Goal: Task Accomplishment & Management: Use online tool/utility

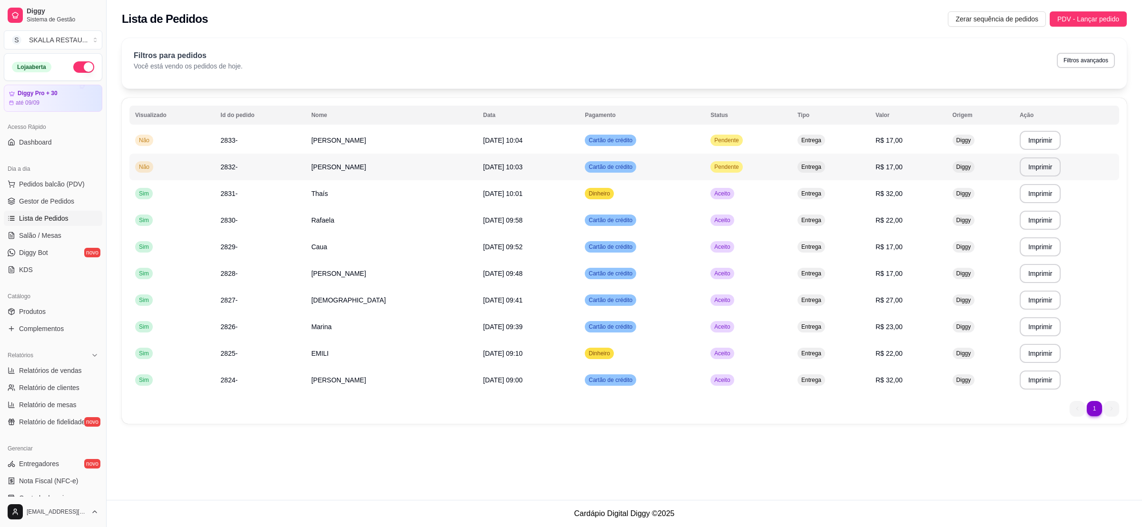
click at [544, 163] on td "[DATE] 10:03" at bounding box center [528, 167] width 102 height 27
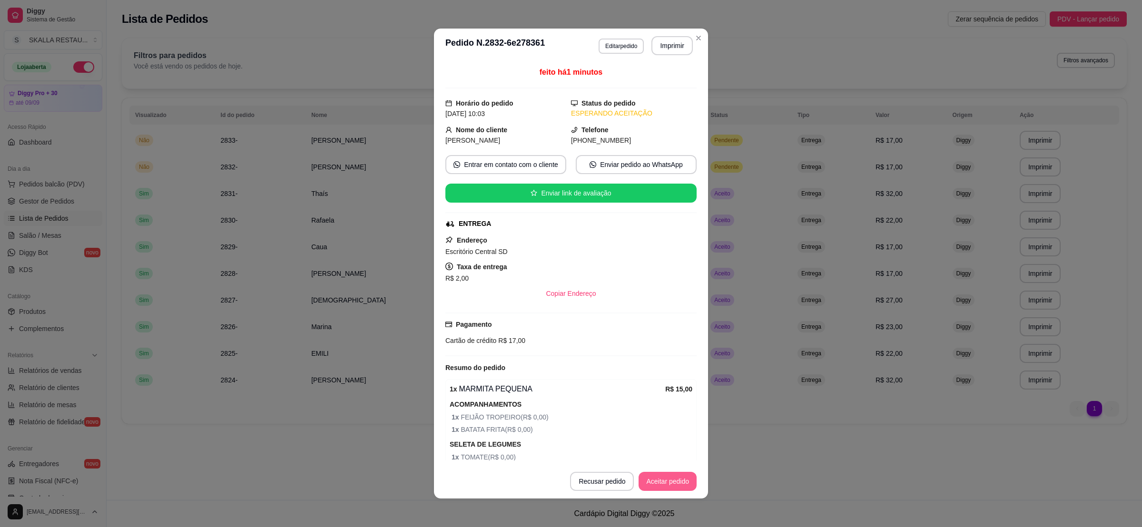
click at [670, 483] on button "Aceitar pedido" at bounding box center [668, 481] width 58 height 19
click at [667, 52] on button "Imprimir" at bounding box center [672, 46] width 40 height 19
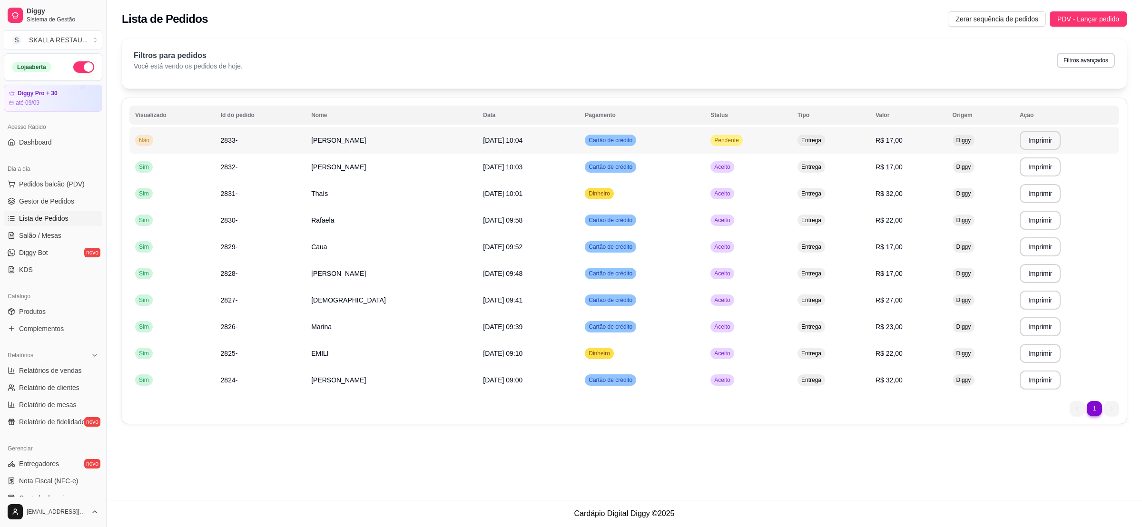
click at [664, 133] on td "Cartão de crédito" at bounding box center [642, 140] width 126 height 27
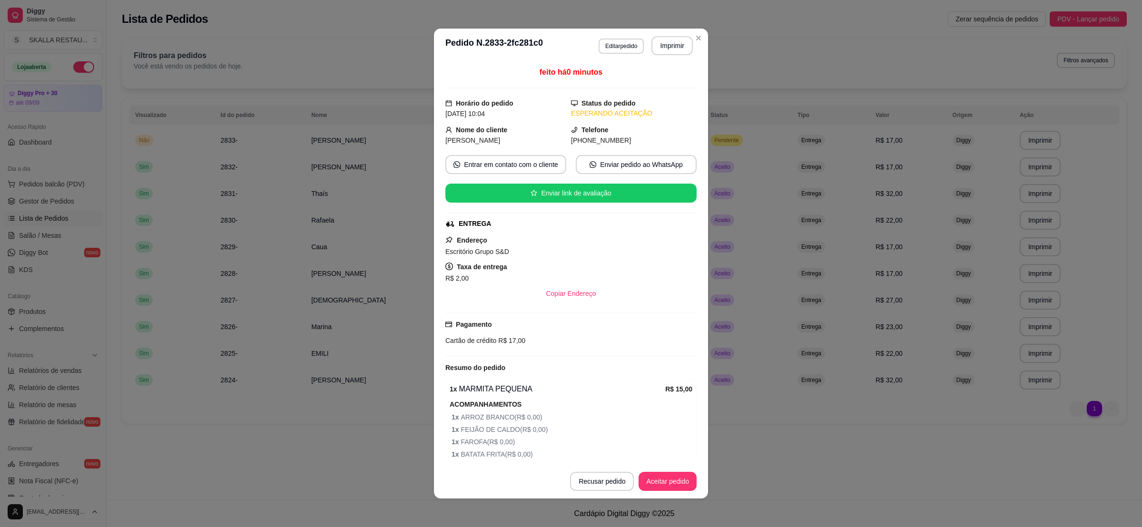
click at [670, 475] on button "Aceitar pedido" at bounding box center [668, 481] width 58 height 19
click at [664, 42] on button "Imprimir" at bounding box center [671, 45] width 41 height 19
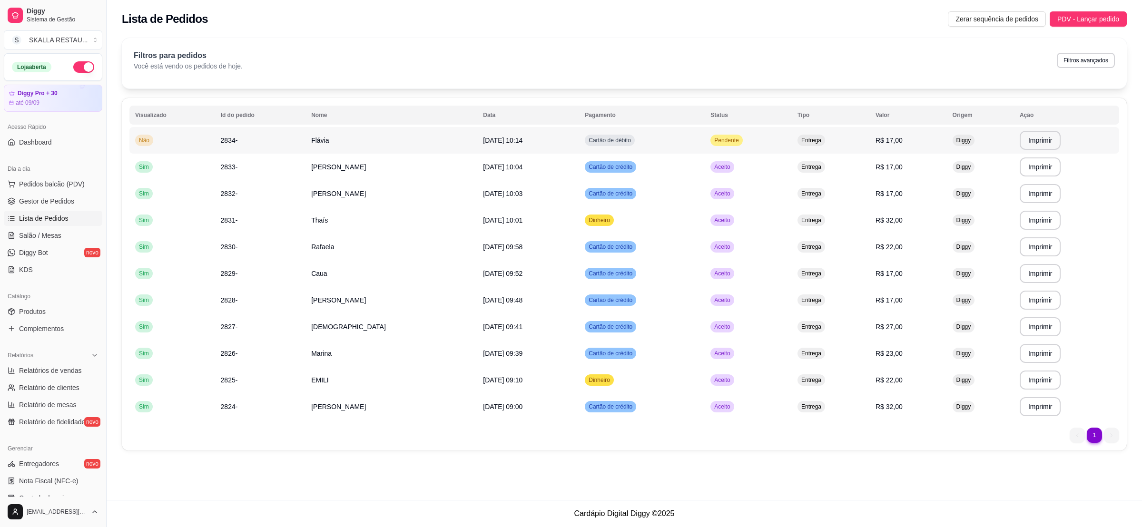
click at [500, 140] on span "[DATE] 10:14" at bounding box center [502, 141] width 39 height 8
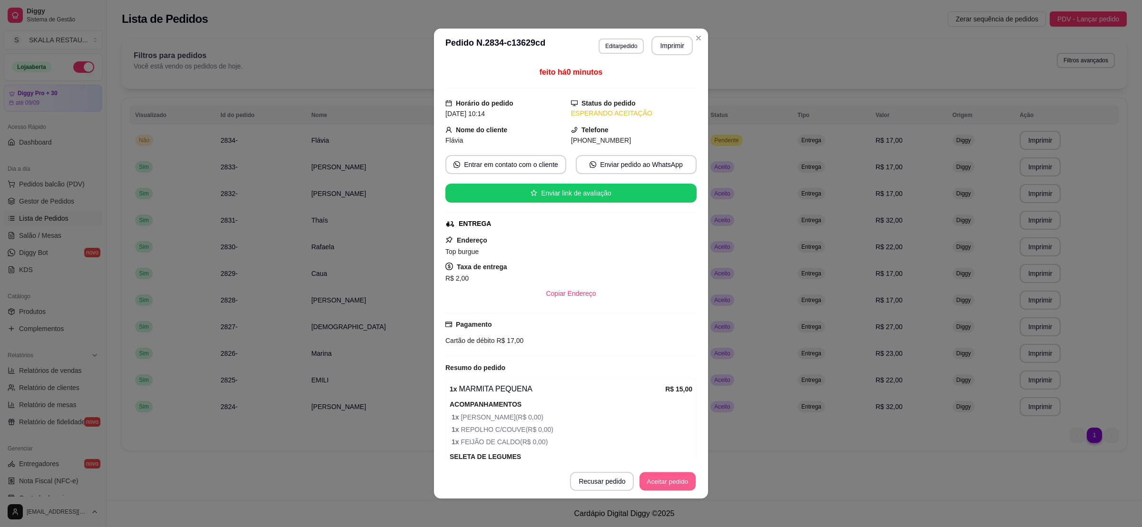
click at [646, 474] on button "Aceitar pedido" at bounding box center [668, 482] width 56 height 19
click at [667, 46] on button "Imprimir" at bounding box center [671, 45] width 41 height 19
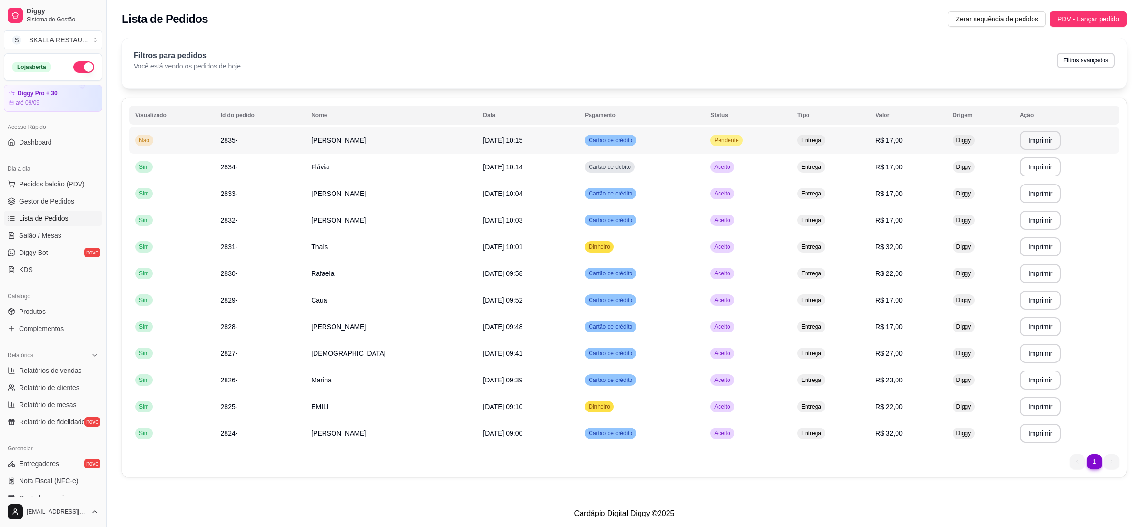
click at [410, 143] on td "[PERSON_NAME]" at bounding box center [392, 140] width 172 height 27
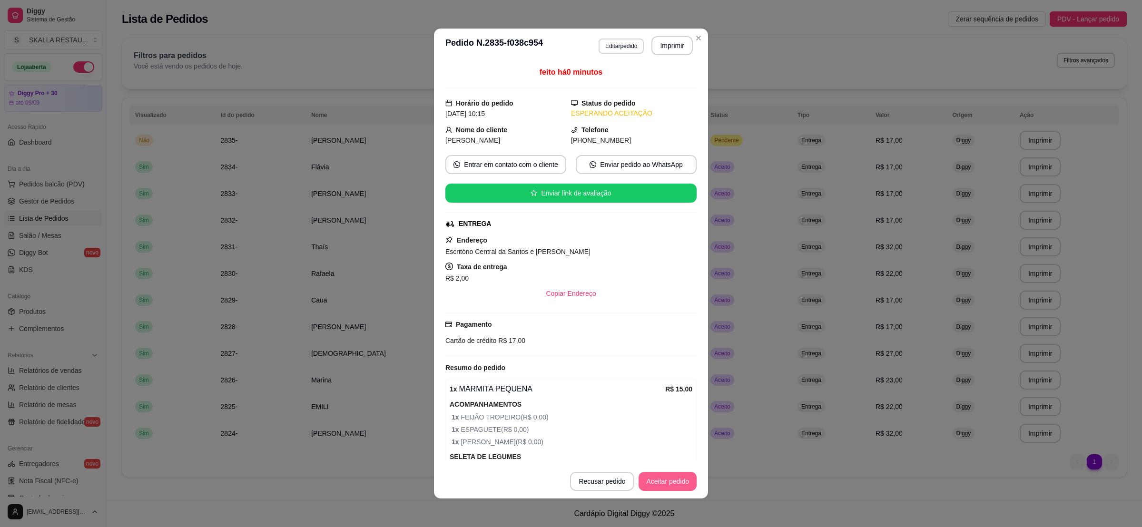
click at [651, 484] on button "Aceitar pedido" at bounding box center [668, 481] width 58 height 19
click at [667, 53] on button "Imprimir" at bounding box center [671, 45] width 41 height 19
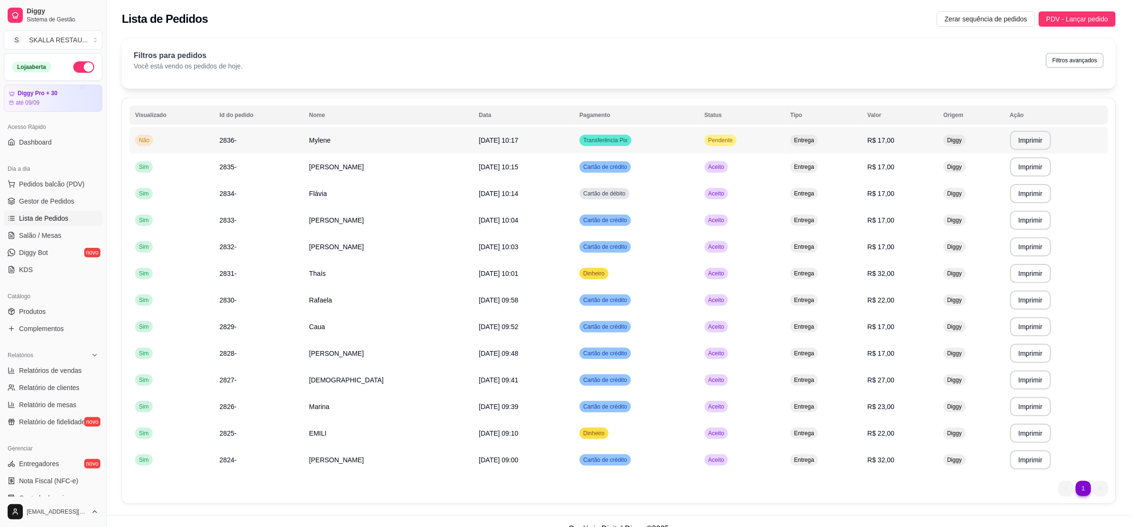
click at [287, 138] on td "2836-" at bounding box center [258, 140] width 89 height 27
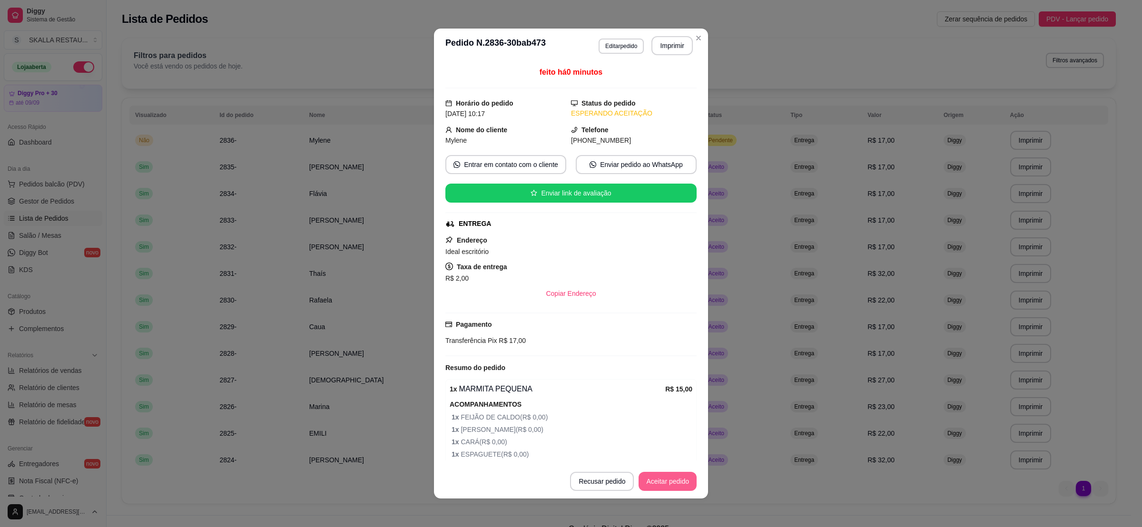
click at [667, 487] on button "Aceitar pedido" at bounding box center [668, 481] width 58 height 19
click at [674, 49] on button "Imprimir" at bounding box center [672, 46] width 40 height 19
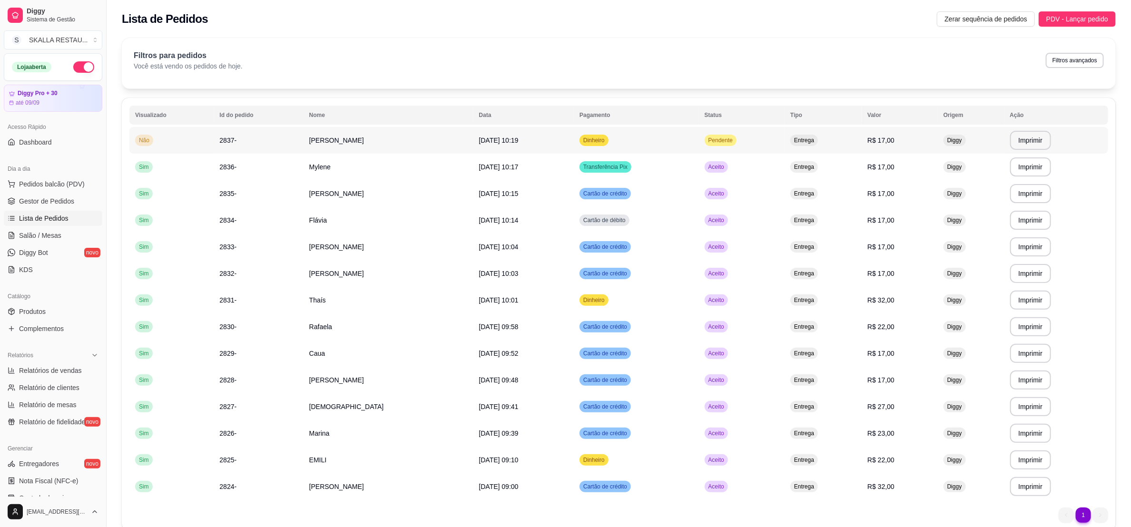
click at [479, 137] on span "[DATE] 10:19" at bounding box center [498, 141] width 39 height 8
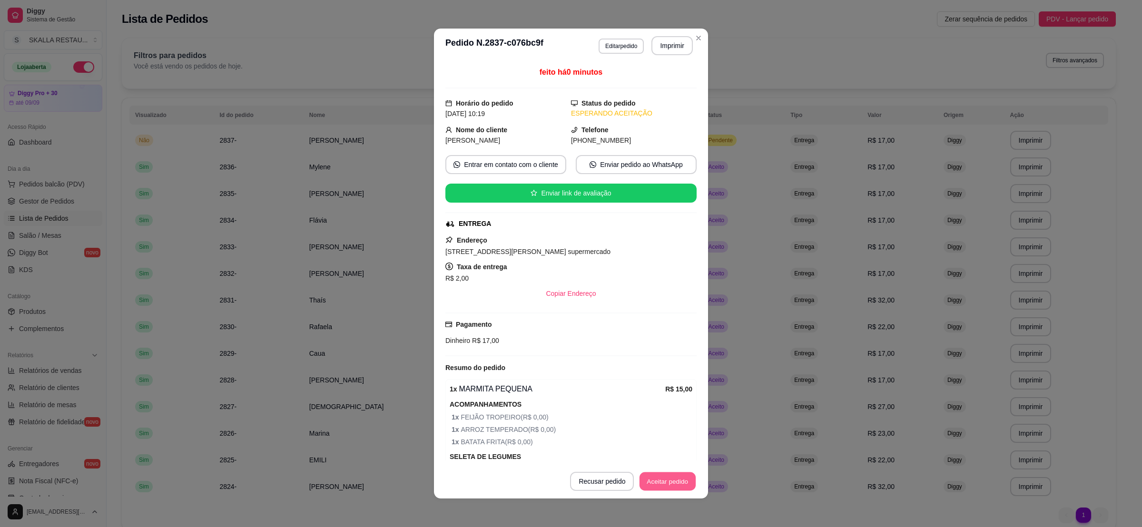
click at [661, 480] on button "Aceitar pedido" at bounding box center [668, 482] width 56 height 19
click at [677, 48] on button "Imprimir" at bounding box center [672, 46] width 40 height 19
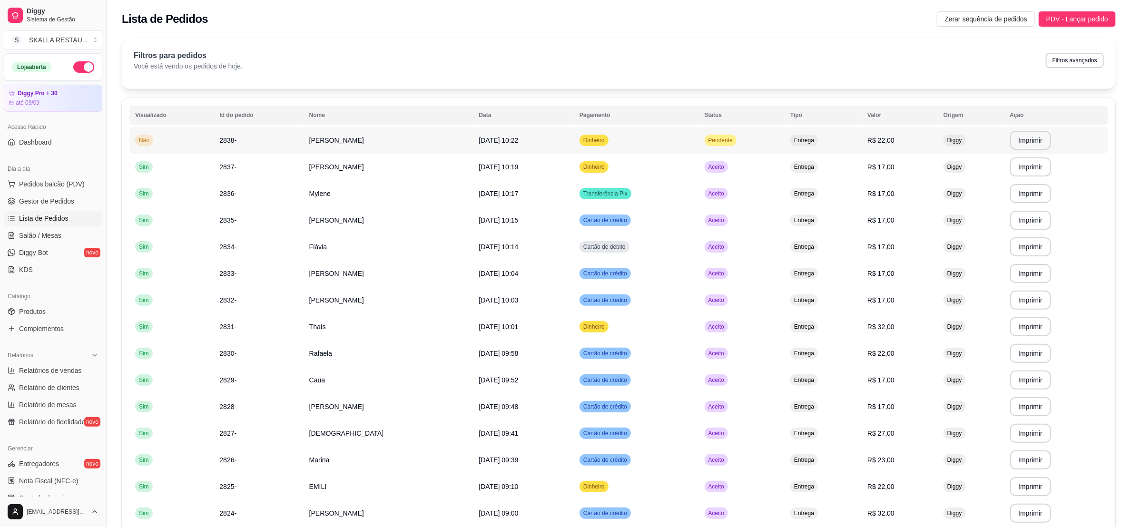
click at [651, 146] on td "Dinheiro" at bounding box center [636, 140] width 125 height 27
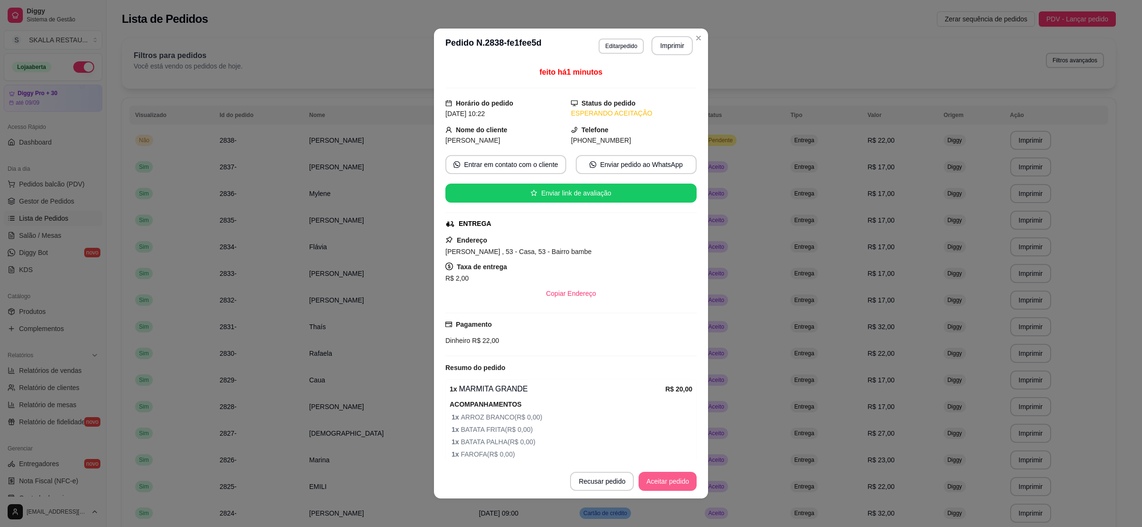
click at [667, 477] on button "Aceitar pedido" at bounding box center [668, 481] width 58 height 19
click at [669, 52] on button "Imprimir" at bounding box center [671, 45] width 41 height 19
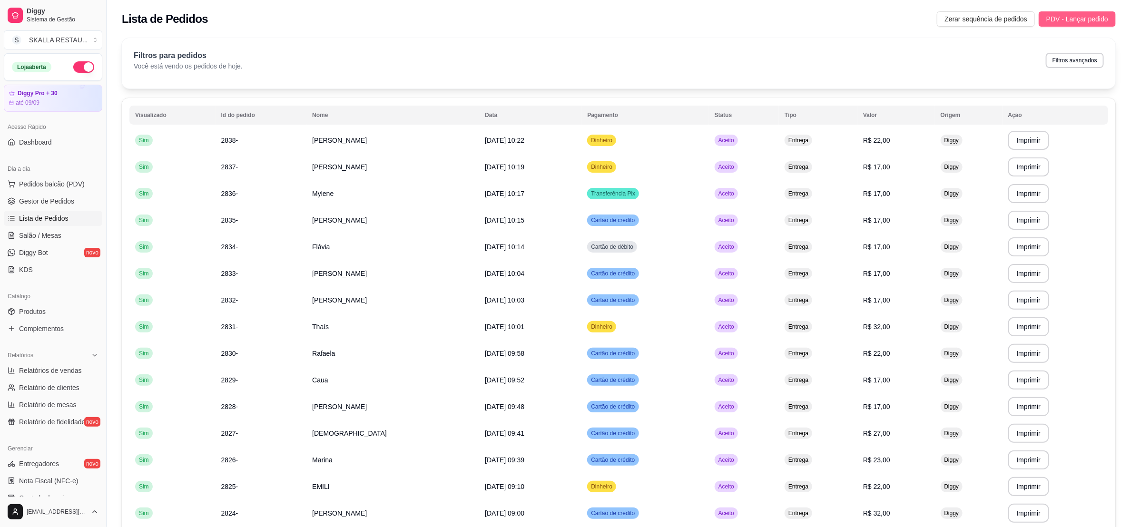
click at [1074, 23] on span "PDV - Lançar pedido" at bounding box center [1077, 19] width 62 height 10
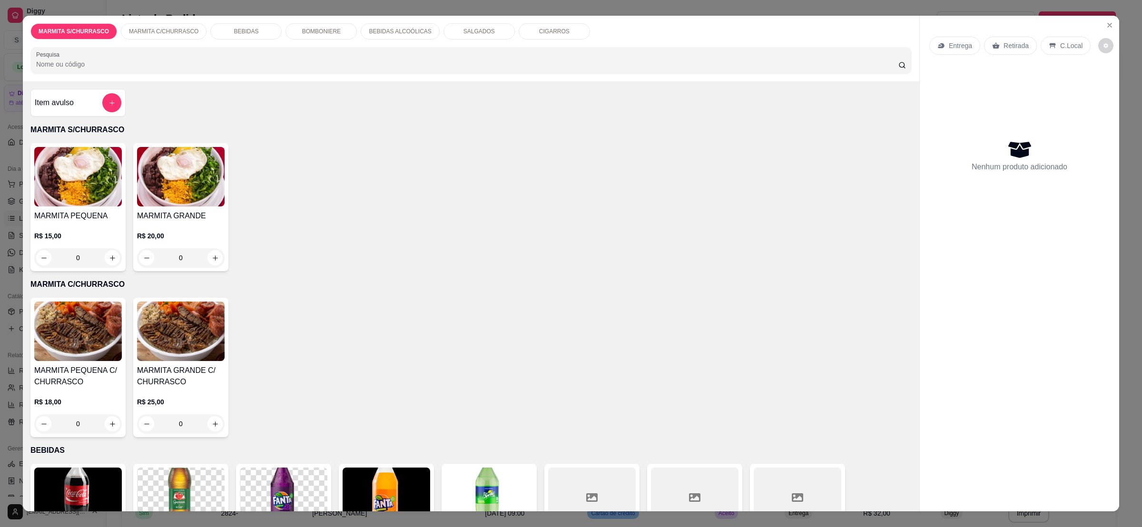
click at [216, 258] on div "0" at bounding box center [181, 257] width 88 height 19
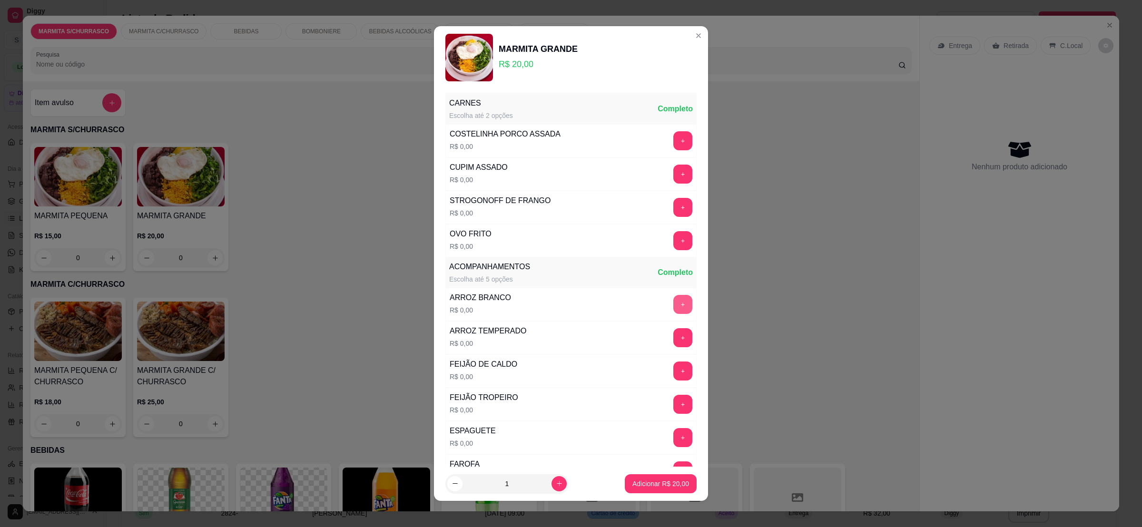
click at [673, 307] on button "+" at bounding box center [682, 304] width 19 height 19
click at [673, 375] on button "+" at bounding box center [682, 371] width 19 height 19
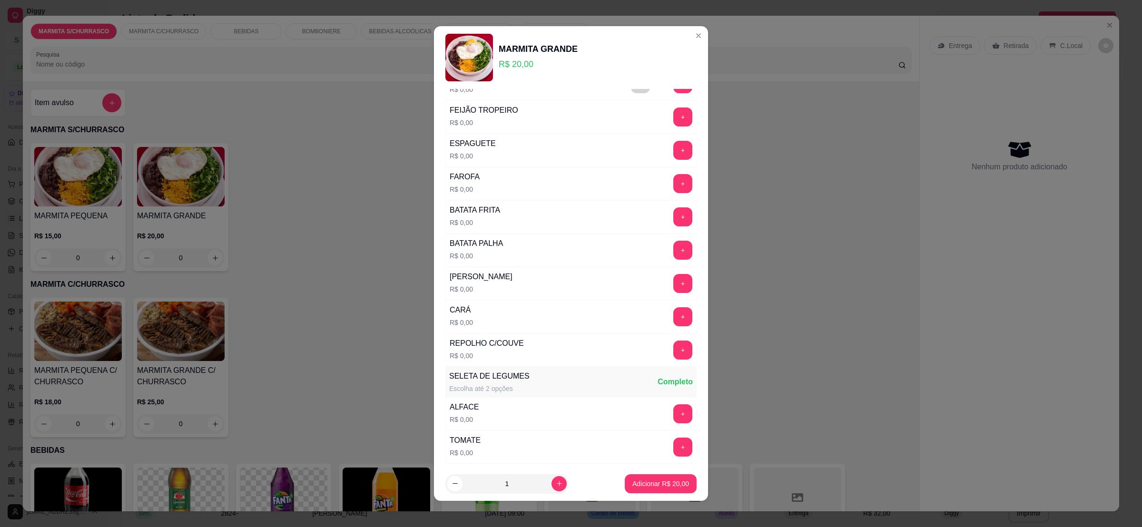
scroll to position [286, 0]
click at [674, 157] on button "+" at bounding box center [683, 152] width 19 height 19
click at [673, 227] on button "+" at bounding box center [682, 218] width 19 height 19
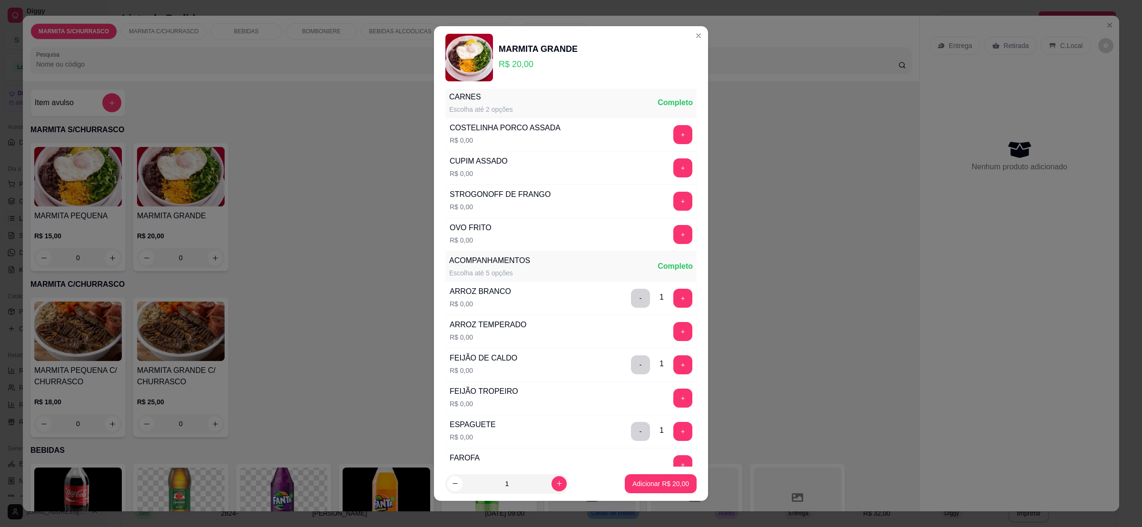
scroll to position [0, 0]
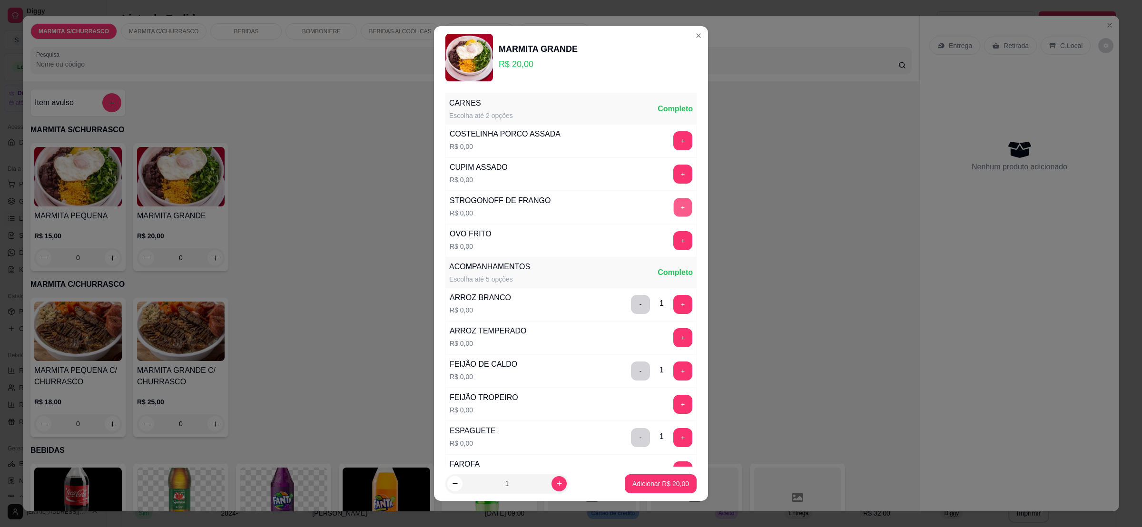
click at [674, 210] on button "+" at bounding box center [683, 207] width 19 height 19
click at [674, 246] on button "+" at bounding box center [683, 241] width 19 height 19
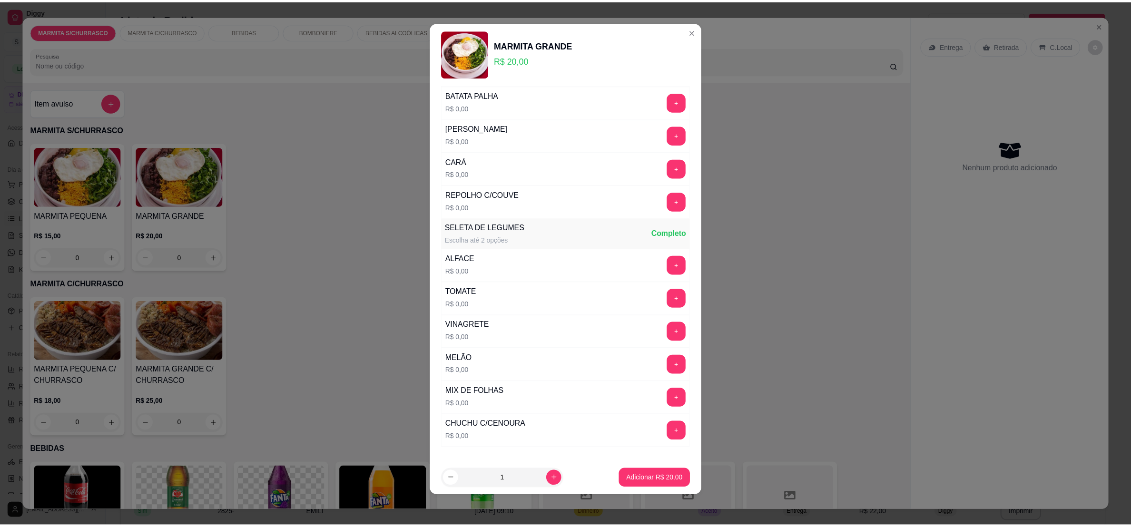
scroll to position [456, 0]
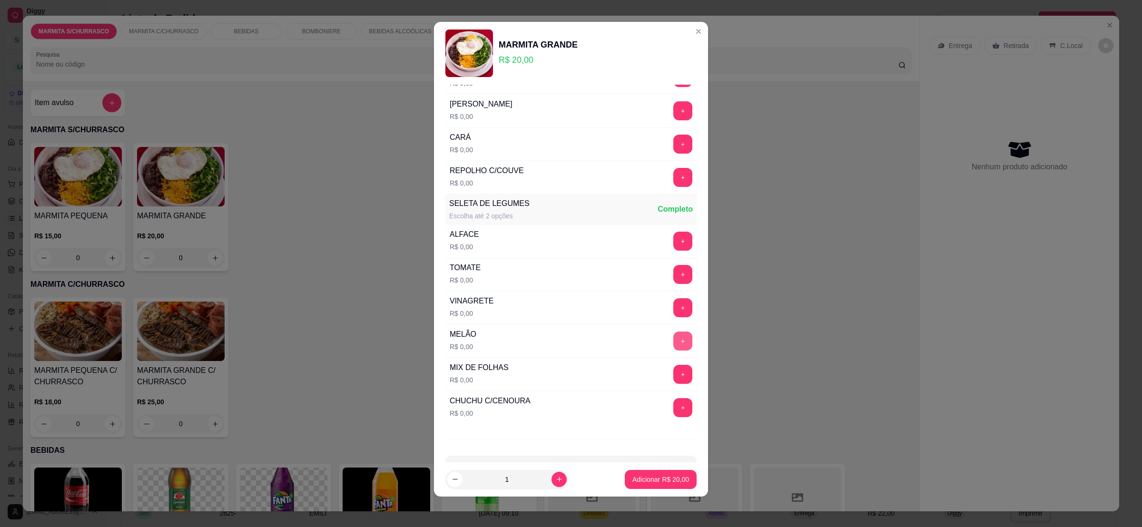
click at [673, 351] on button "+" at bounding box center [682, 341] width 19 height 19
click at [640, 482] on p "Adicionar R$ 20,00" at bounding box center [660, 480] width 57 height 10
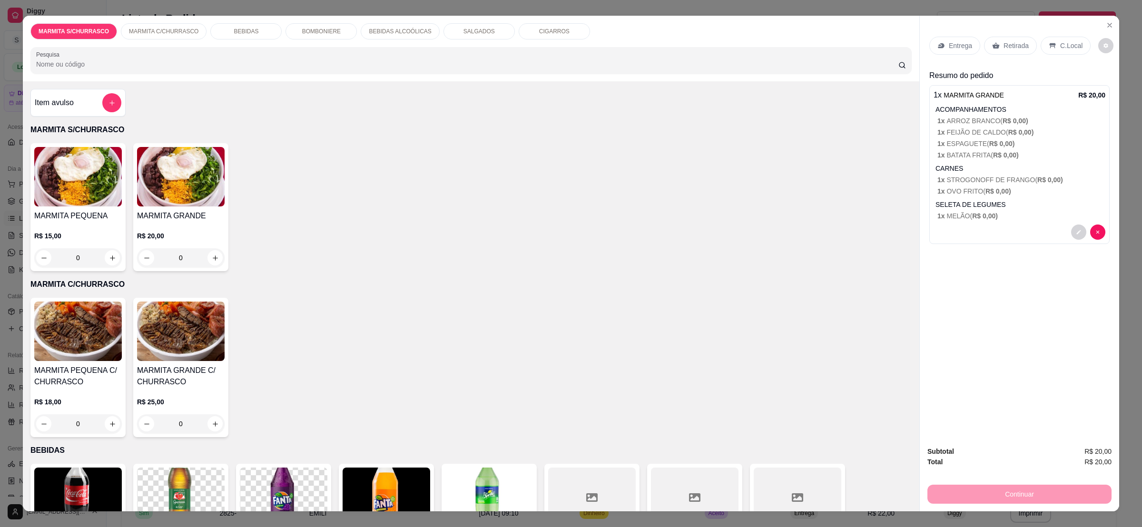
click at [938, 46] on icon at bounding box center [939, 45] width 3 height 2
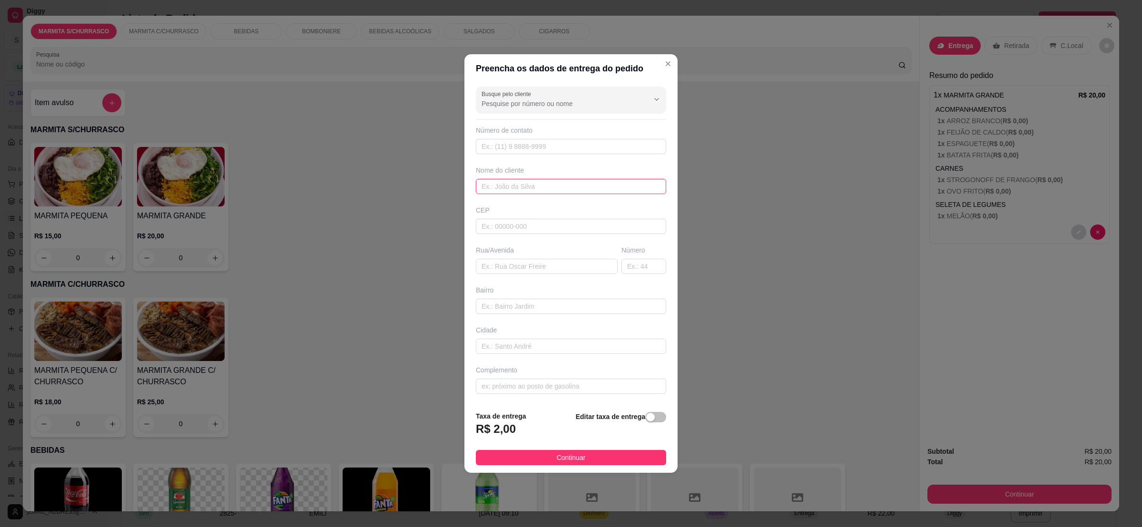
click at [515, 190] on input "text" at bounding box center [571, 186] width 190 height 15
type input "WEVERTON"
click at [494, 267] on input "text" at bounding box center [547, 266] width 142 height 15
click at [500, 268] on input "text" at bounding box center [547, 266] width 142 height 15
type input "TRACSERV"
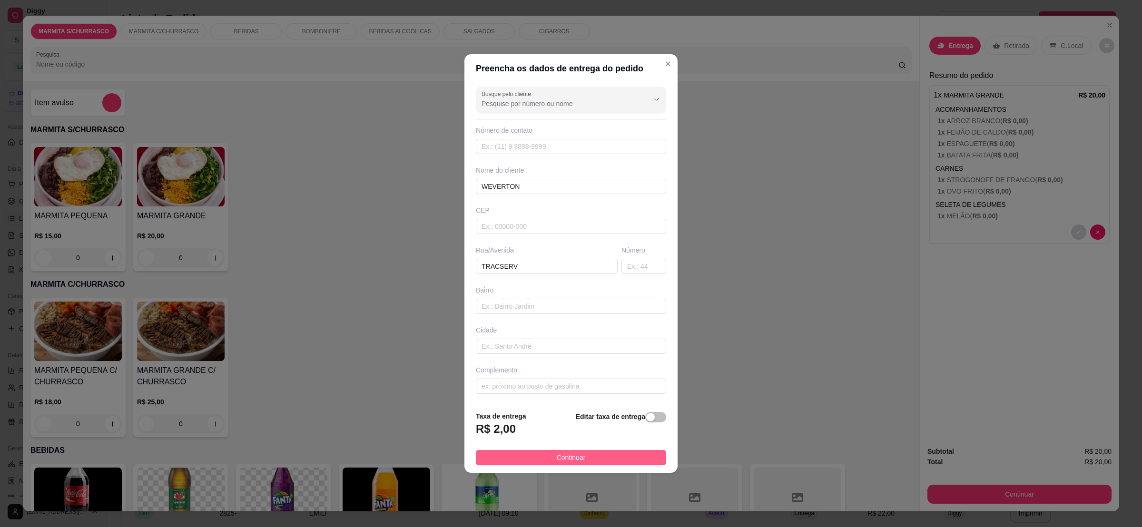
click at [552, 465] on button "Continuar" at bounding box center [571, 457] width 190 height 15
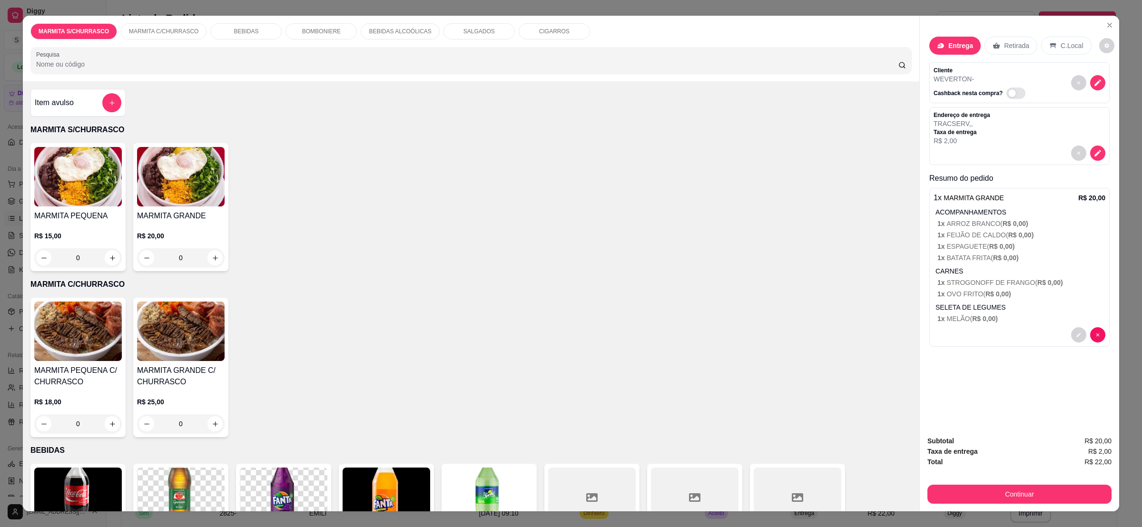
click at [959, 503] on button "Continuar" at bounding box center [1019, 494] width 184 height 19
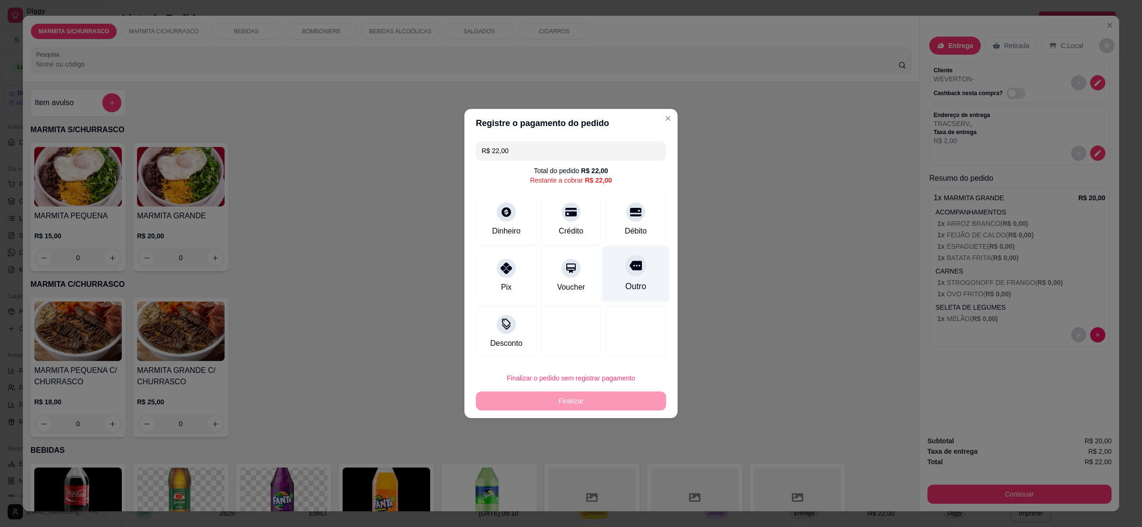
click at [638, 286] on div "Outro" at bounding box center [635, 275] width 67 height 56
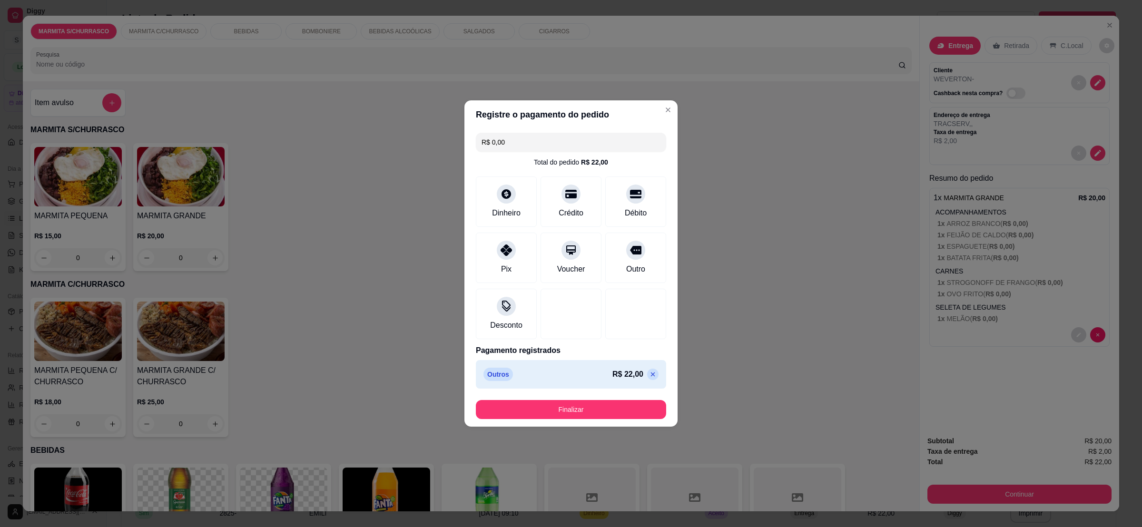
click at [628, 417] on button "Finalizar" at bounding box center [571, 409] width 190 height 19
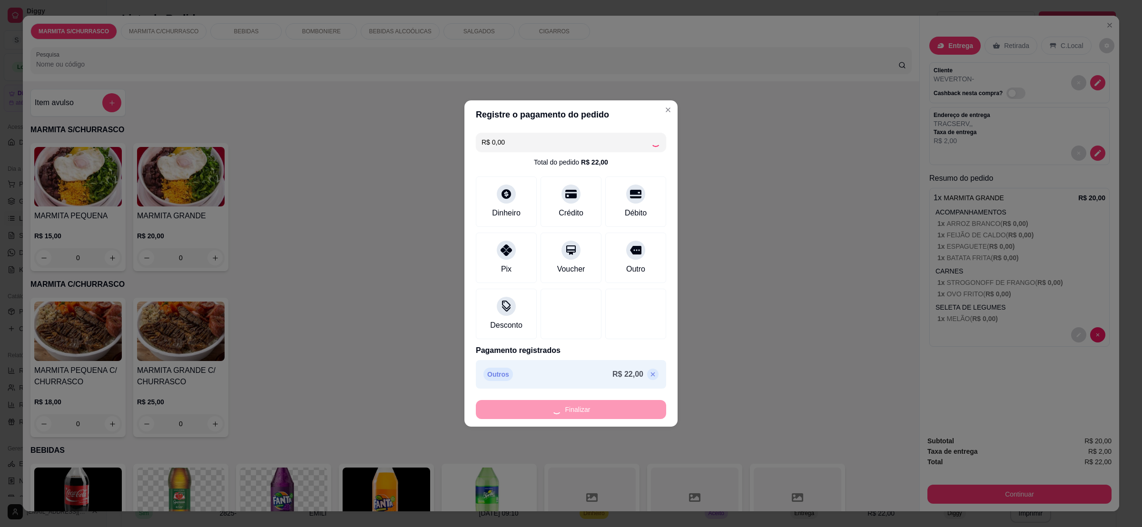
type input "-R$ 22,00"
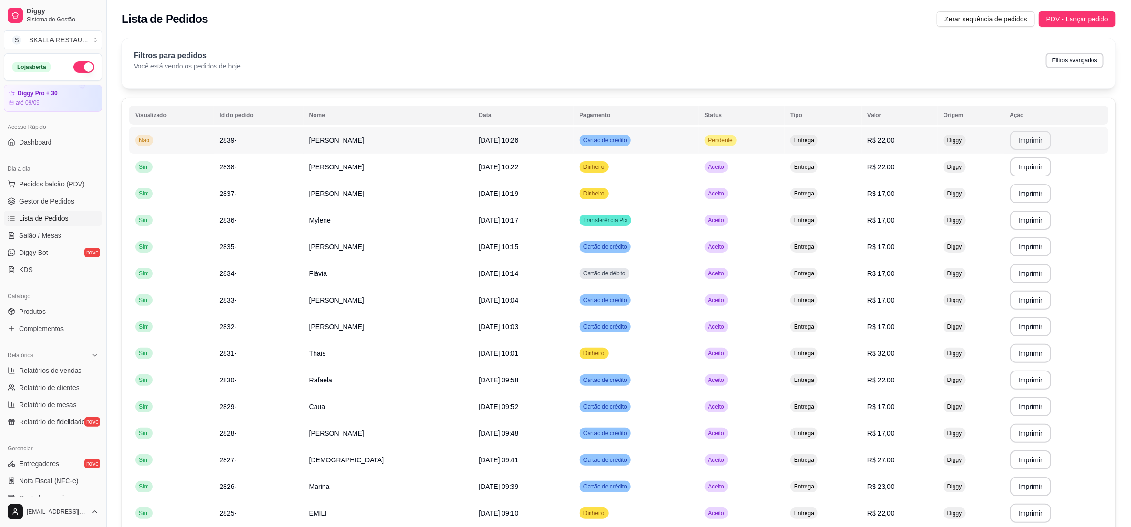
click at [1020, 143] on button "Imprimir" at bounding box center [1030, 140] width 41 height 19
